Goal: Find contact information: Find contact information

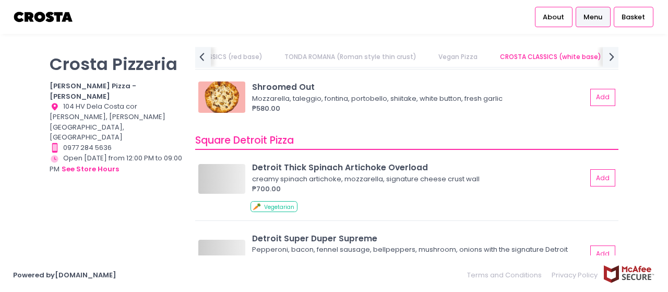
scroll to position [0, 315]
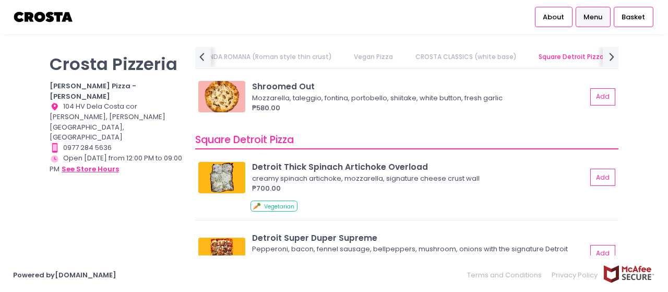
click at [87, 163] on button "see store hours" at bounding box center [90, 168] width 58 height 11
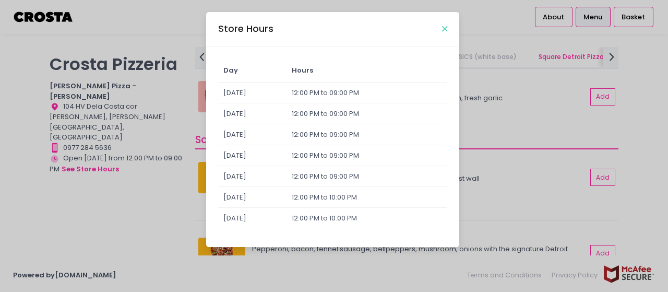
click at [445, 27] on icon "Close" at bounding box center [444, 29] width 5 height 8
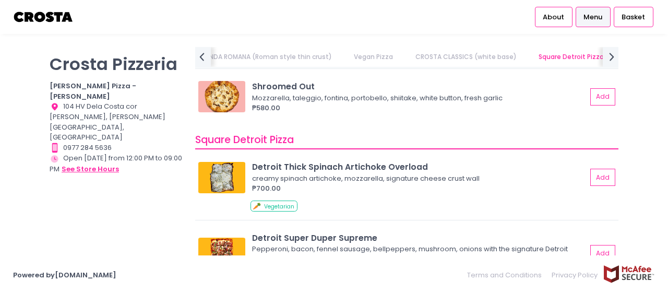
scroll to position [940, 0]
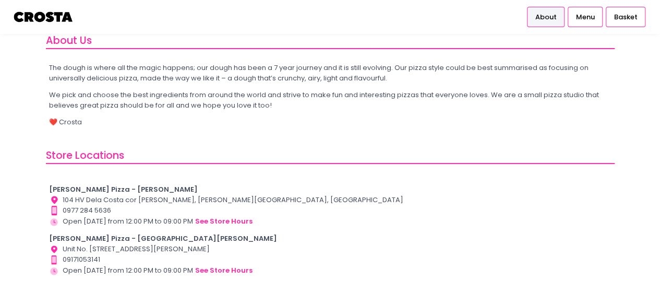
scroll to position [99, 0]
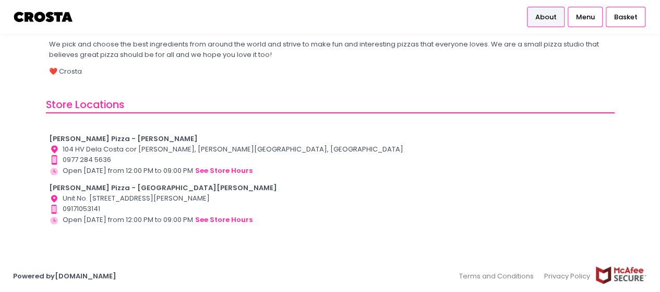
drag, startPoint x: 48, startPoint y: 185, endPoint x: 309, endPoint y: 195, distance: 261.2
click at [309, 195] on div "Crosta Pizza - Salcedo Location Created with Sketch. 104 HV Dela Costa cor LP L…" at bounding box center [330, 179] width 569 height 119
copy div "Crosta Pizza - San Juan Location Created with Sketch. Unit No. OS2-002, Ground …"
